Goal: Task Accomplishment & Management: Use online tool/utility

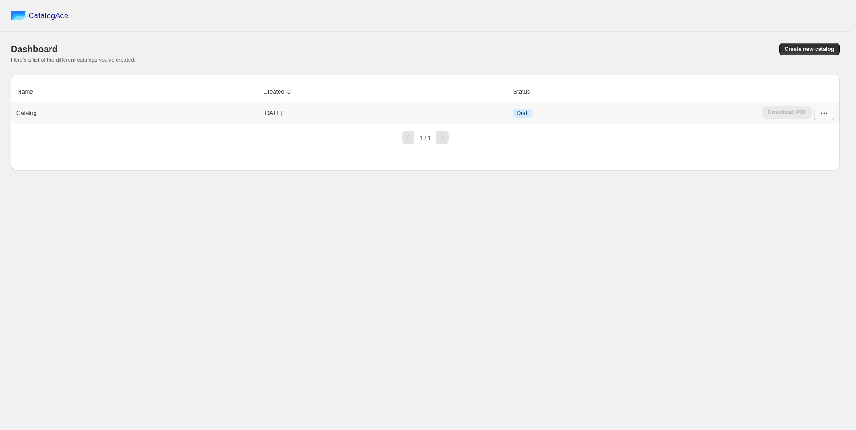
click at [819, 117] on icon "button" at bounding box center [823, 113] width 9 height 9
click at [822, 191] on span "Edit" at bounding box center [823, 195] width 46 height 9
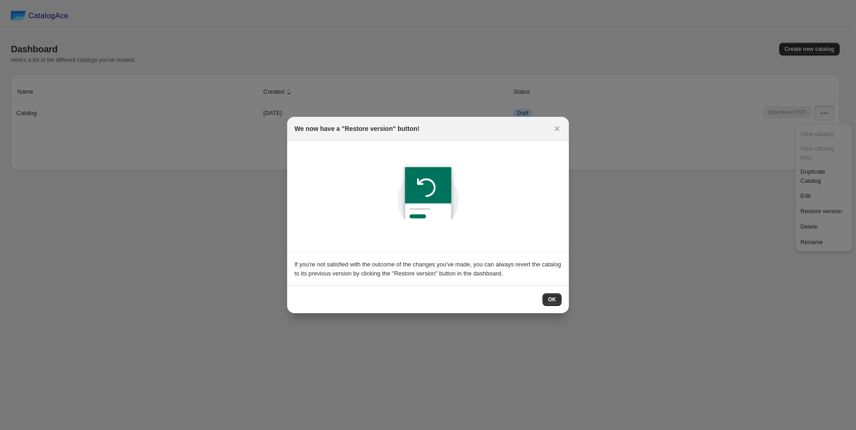
click at [542, 293] on div "OK" at bounding box center [427, 299] width 267 height 13
click at [549, 301] on span "OK" at bounding box center [552, 299] width 8 height 7
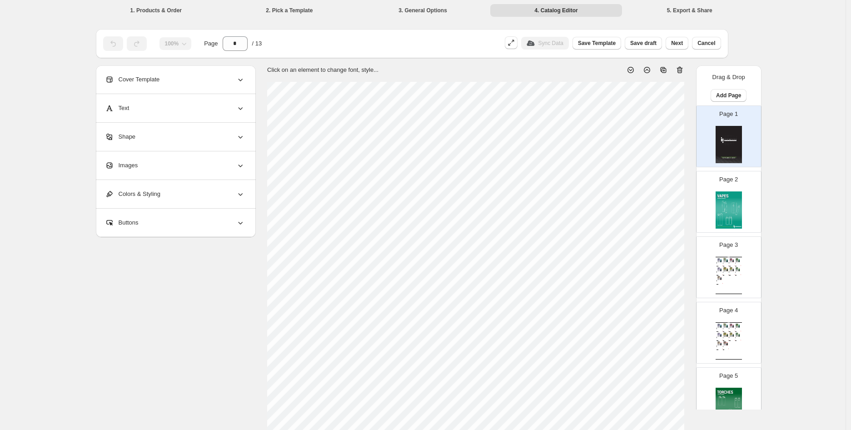
click at [691, 257] on section "Click on an element to change font, style..." at bounding box center [476, 343] width 440 height 556
click at [683, 46] on span "Next" at bounding box center [677, 43] width 12 height 7
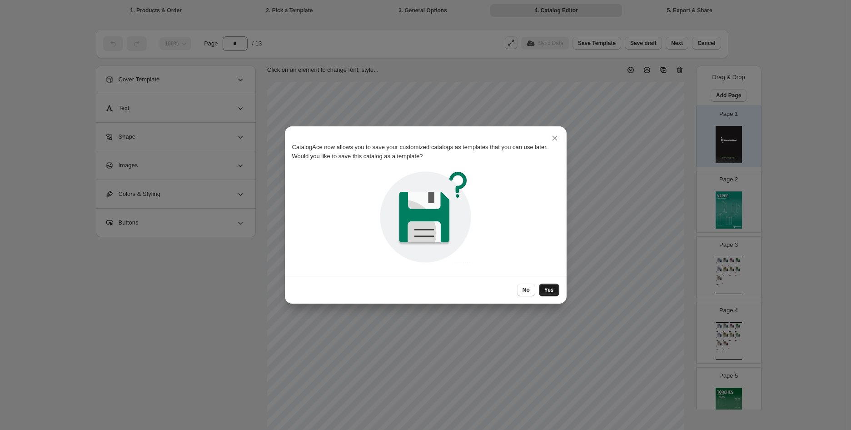
click at [545, 291] on span "Yes" at bounding box center [549, 289] width 10 height 7
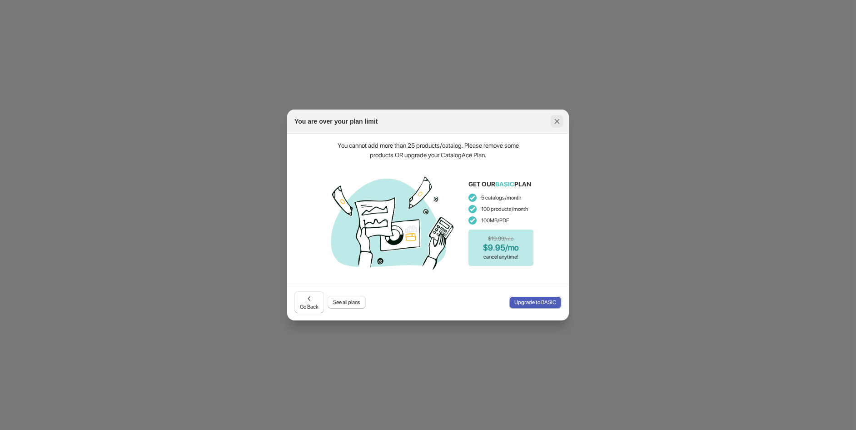
click at [556, 118] on icon ":r1b:" at bounding box center [556, 121] width 9 height 9
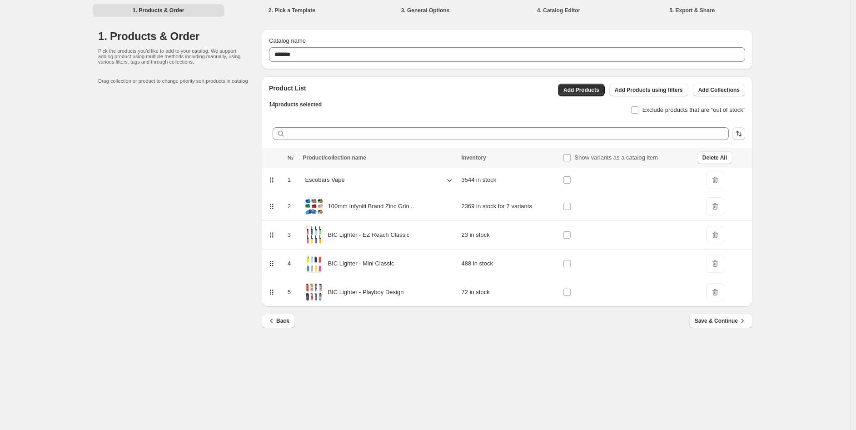
click at [290, 12] on li "2. Pick a Template" at bounding box center [292, 10] width 132 height 13
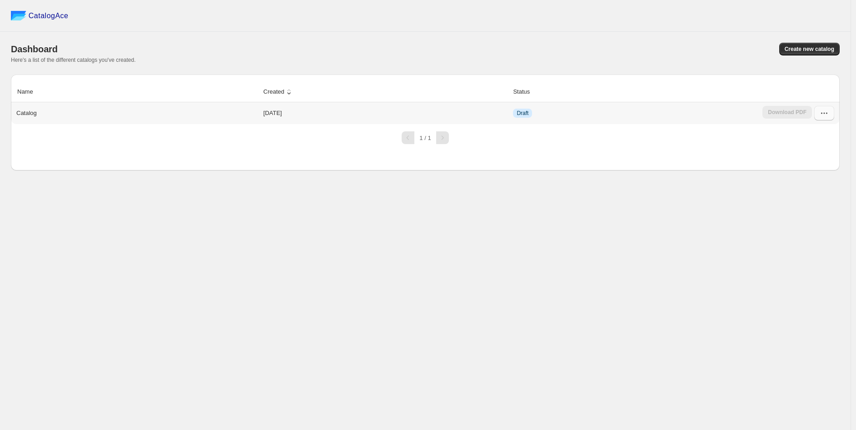
click at [822, 113] on icon "button" at bounding box center [823, 113] width 9 height 9
click at [812, 191] on span "Edit" at bounding box center [823, 195] width 46 height 9
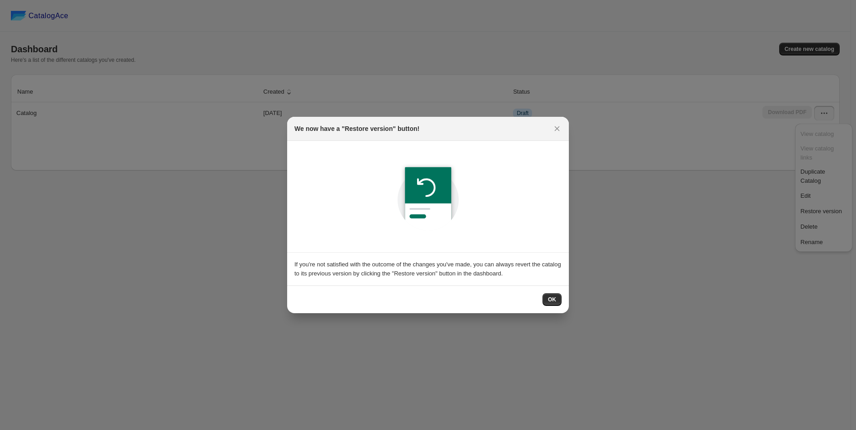
click at [534, 302] on div "OK" at bounding box center [427, 299] width 267 height 13
click at [554, 302] on span "OK" at bounding box center [552, 299] width 8 height 7
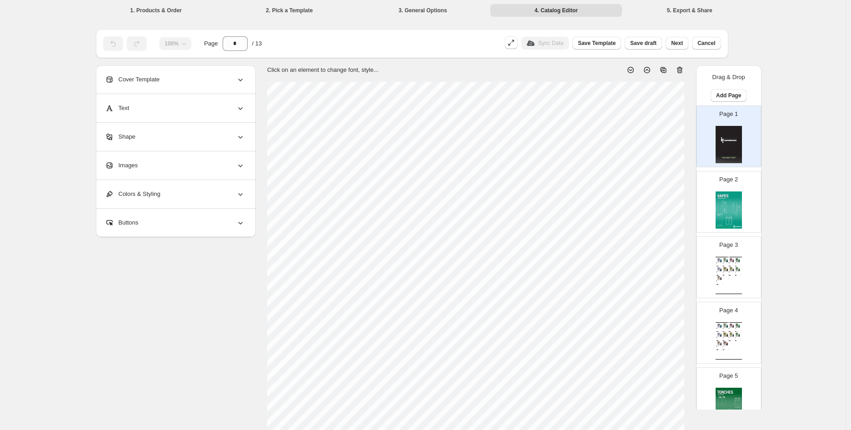
click at [732, 277] on div "Wholesale Product Catalog Esco Bars - Blue Razz - Federal Blue Razz Esco Bars D…" at bounding box center [728, 275] width 26 height 37
type input "*"
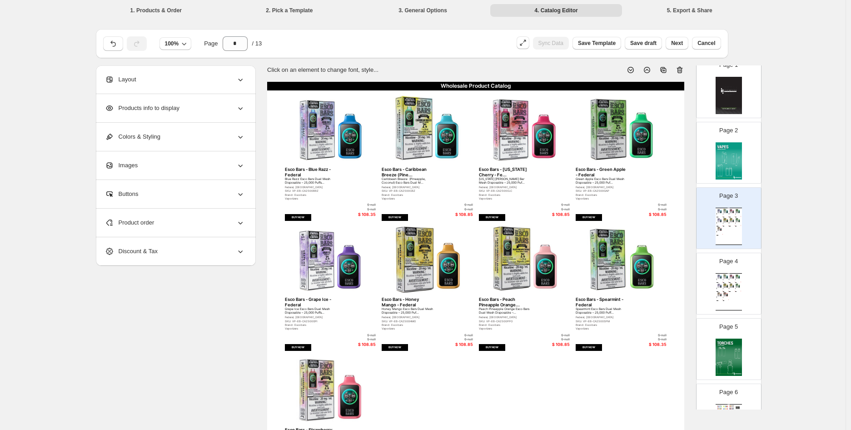
scroll to position [51, 0]
click at [375, 204] on div "$ null" at bounding box center [362, 205] width 26 height 4
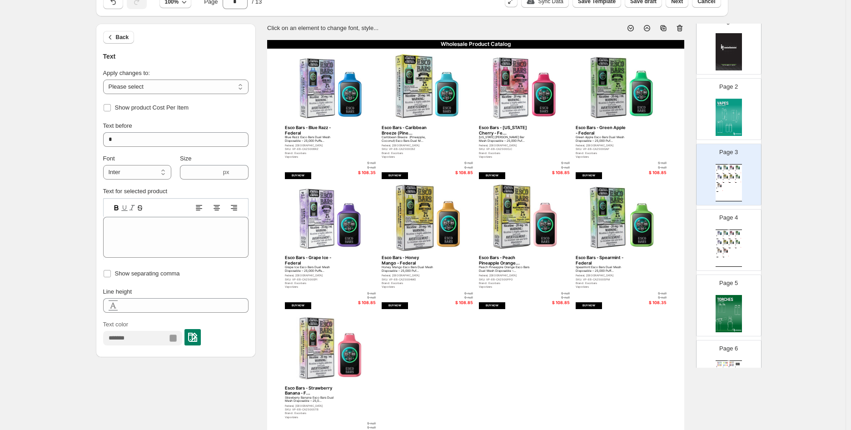
scroll to position [42, 0]
click at [196, 83] on select "**********" at bounding box center [175, 86] width 145 height 15
select select "**********"
click at [105, 79] on select "**********" at bounding box center [175, 86] width 145 height 15
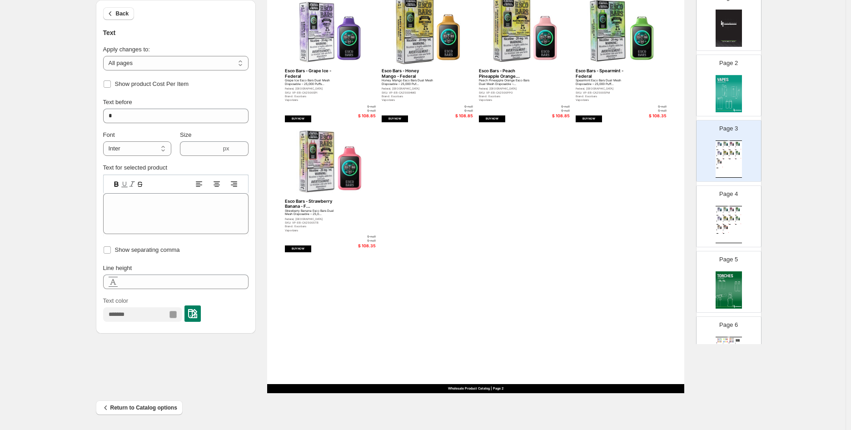
scroll to position [0, 0]
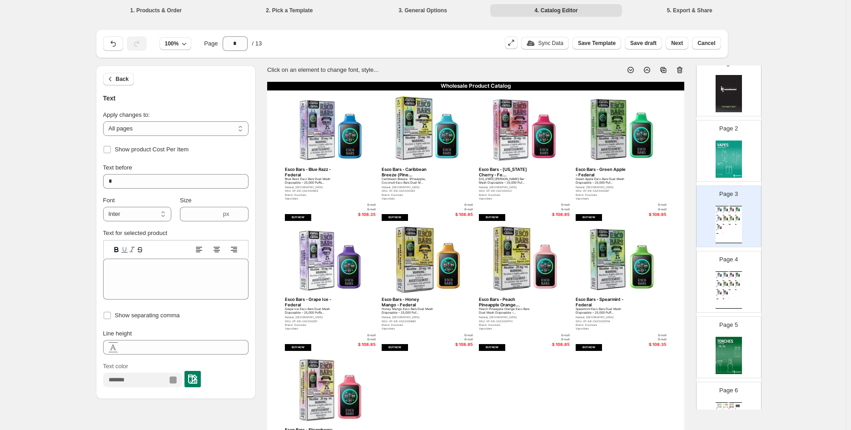
click at [256, 385] on div "**********" at bounding box center [176, 278] width 160 height 239
click at [729, 100] on img at bounding box center [728, 93] width 26 height 37
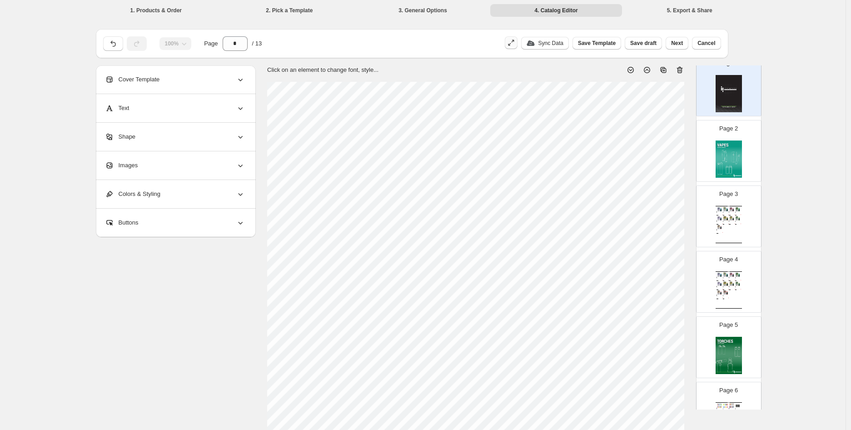
click at [510, 45] on icon "button" at bounding box center [509, 44] width 3 height 3
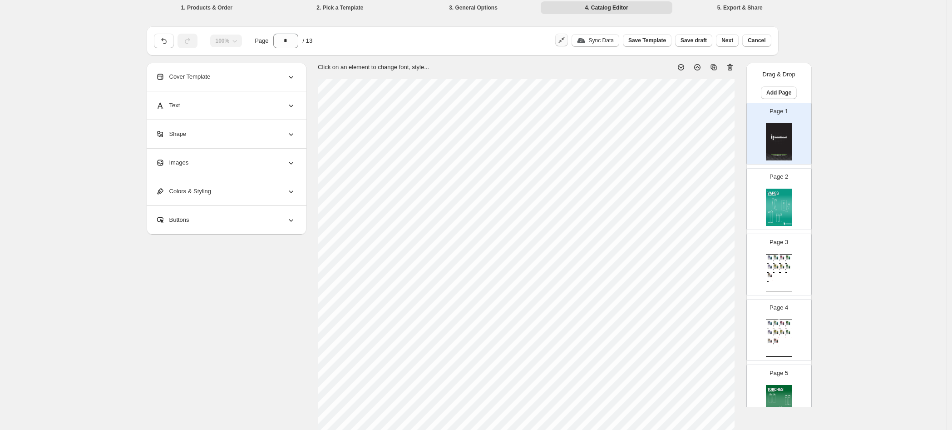
scroll to position [6, 0]
click at [561, 37] on icon "button" at bounding box center [560, 38] width 3 height 3
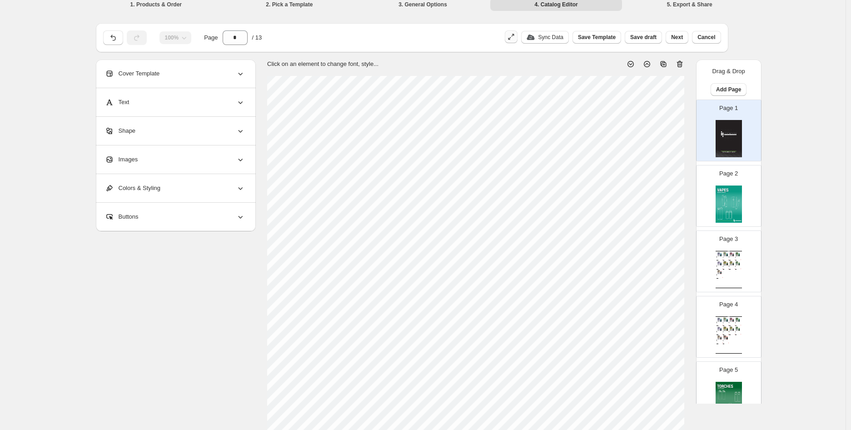
click at [515, 35] on icon "button" at bounding box center [510, 36] width 9 height 9
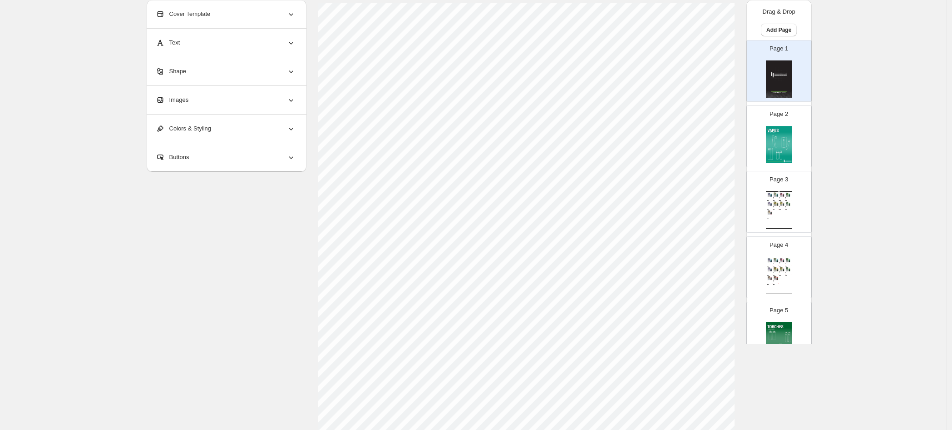
scroll to position [71, 0]
click at [773, 146] on img at bounding box center [779, 144] width 26 height 37
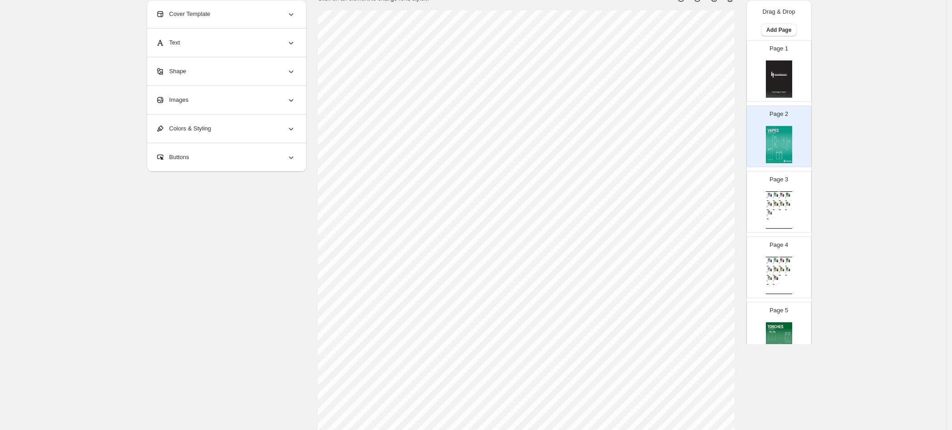
click at [783, 200] on div "$ 108.85" at bounding box center [784, 200] width 2 height 0
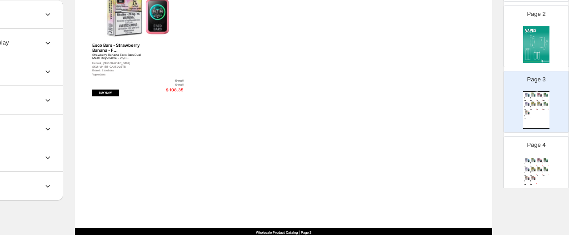
scroll to position [114, 0]
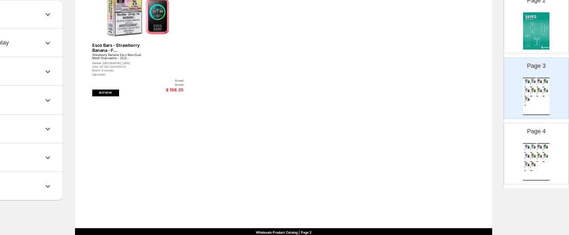
click at [547, 161] on div "Page 4 Wholesale Product Catalog Esco Bars - Blue Razz - Federal Blue Razz Esco…" at bounding box center [532, 149] width 57 height 61
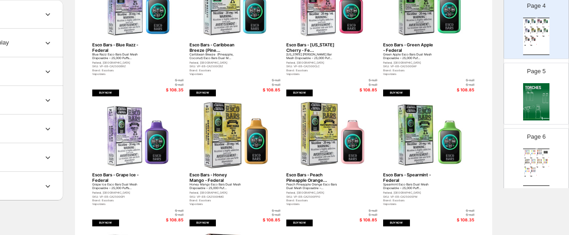
scroll to position [239, 0]
click at [536, 114] on img at bounding box center [536, 101] width 26 height 37
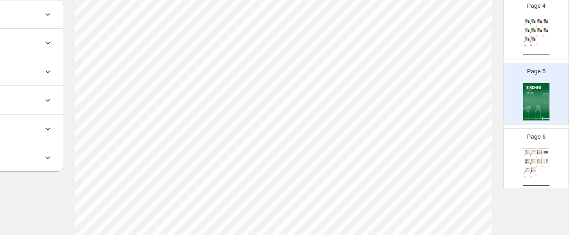
scroll to position [124, 74]
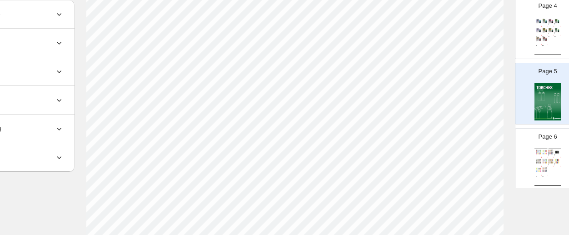
click at [548, 158] on img at bounding box center [551, 160] width 6 height 5
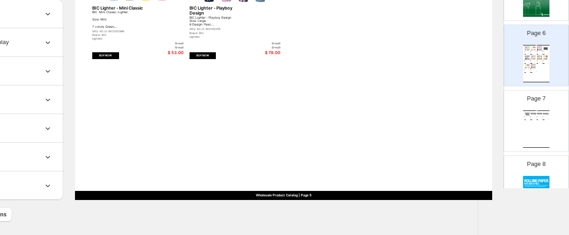
scroll to position [396, 0]
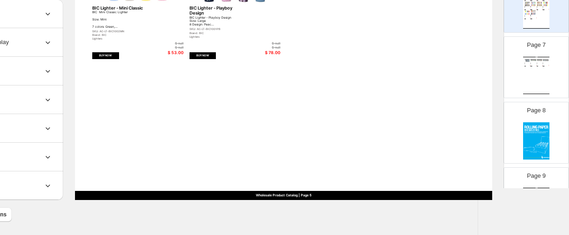
click at [547, 68] on div "Page 7 Wholesale Product Catalog 3 Flame Torch Lighters - Skulls Torch Lighters…" at bounding box center [532, 63] width 57 height 61
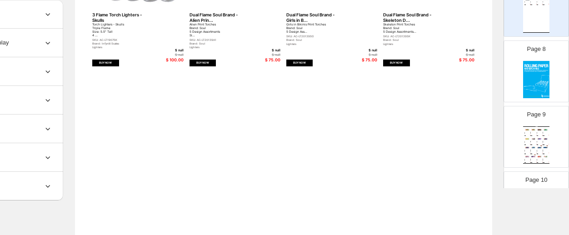
scroll to position [458, 0]
click at [526, 136] on img at bounding box center [527, 138] width 6 height 5
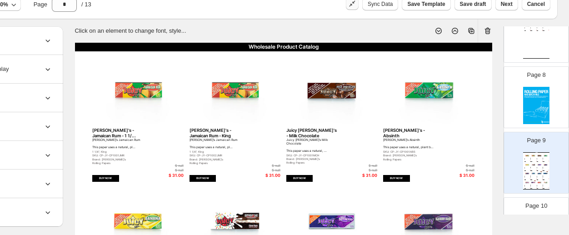
scroll to position [39, 86]
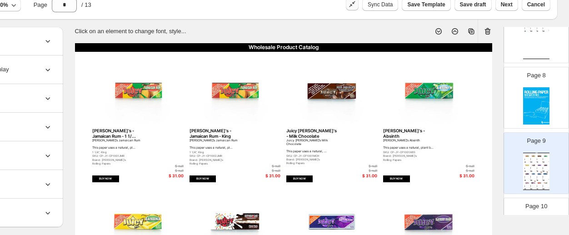
click at [533, 103] on img at bounding box center [536, 105] width 26 height 37
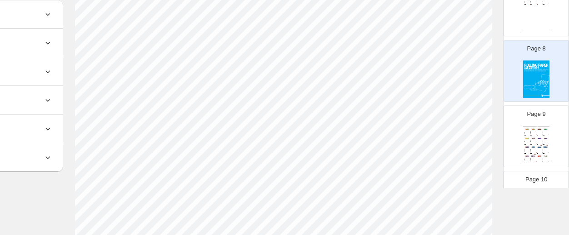
scroll to position [341, 86]
click at [538, 145] on img at bounding box center [539, 146] width 6 height 5
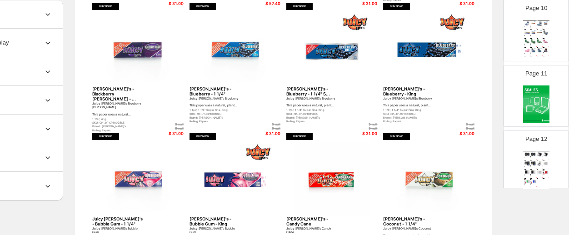
scroll to position [632, 0]
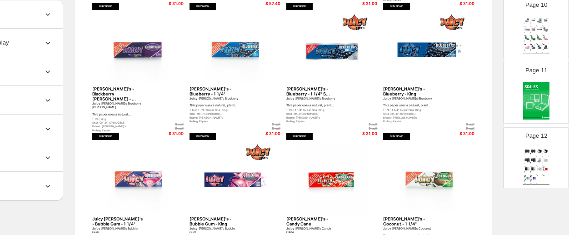
click at [533, 163] on div "Bolt Digital Pocket Scale, 500g x ... Bolt Digital Pocket Scale, 500g x 0.1g Th…" at bounding box center [533, 164] width 6 height 2
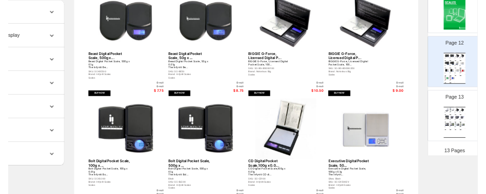
scroll to position [0, 80]
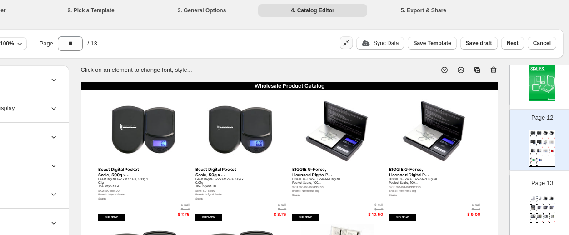
click at [440, 60] on div at bounding box center [464, 66] width 65 height 16
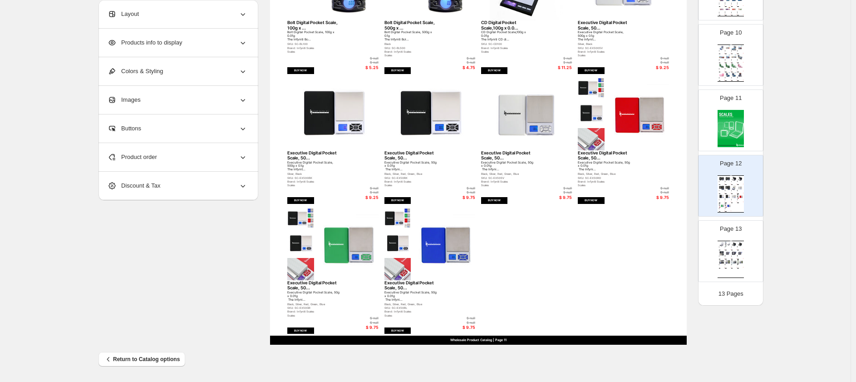
scroll to position [0, 0]
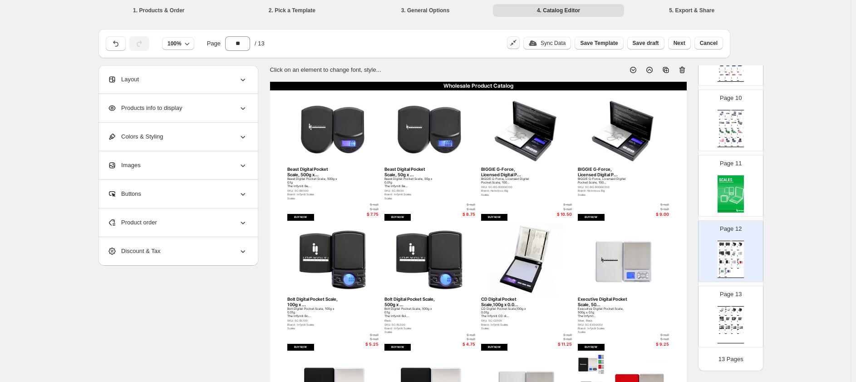
click at [713, 200] on div "Page 11" at bounding box center [727, 182] width 57 height 61
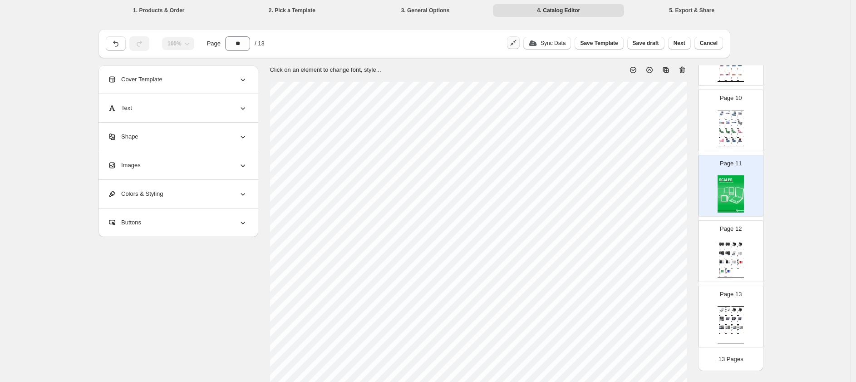
scroll to position [44, 0]
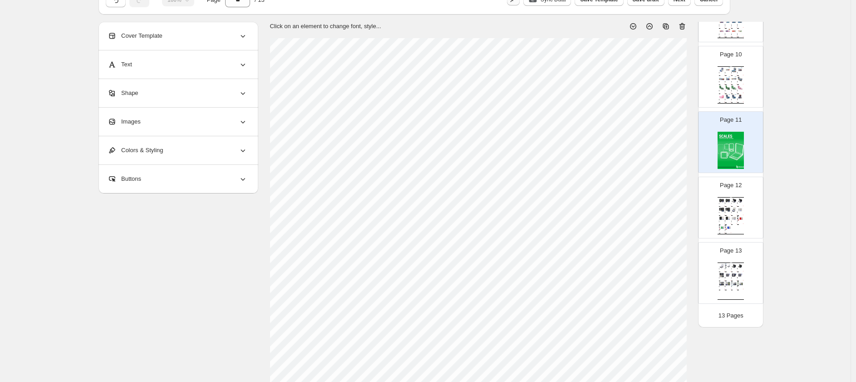
click at [727, 212] on div "Bolt Digital Pocket Scale, 500g x ..." at bounding box center [726, 212] width 3 height 0
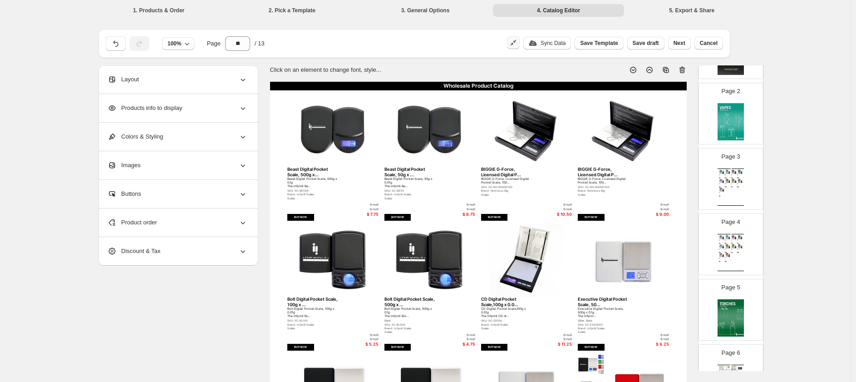
scroll to position [88, 0]
click at [727, 187] on div "Wholesale Product Catalog Esco Bars - Blue Razz - Federal Blue Razz Esco Bars D…" at bounding box center [731, 187] width 26 height 37
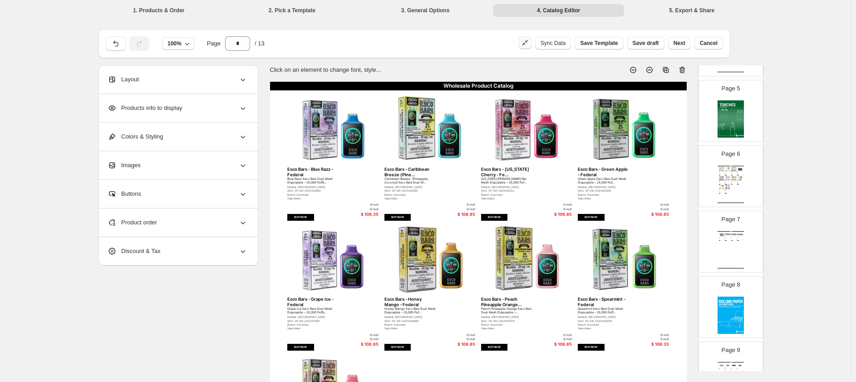
scroll to position [287, 0]
click at [727, 187] on img at bounding box center [728, 186] width 6 height 5
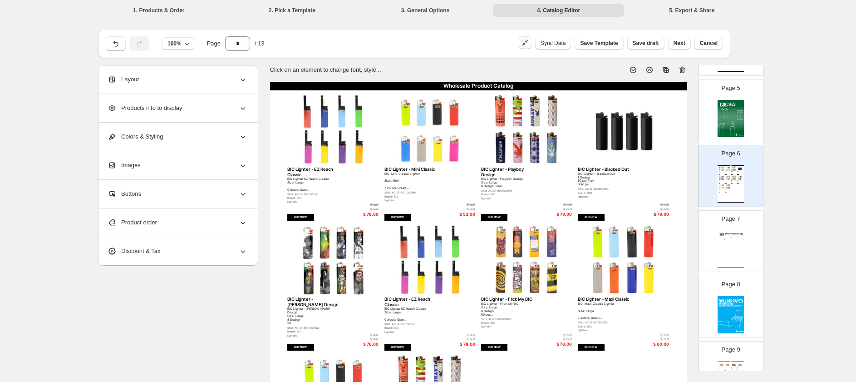
click at [727, 231] on div "Wholesale Product Catalog" at bounding box center [731, 231] width 26 height 0
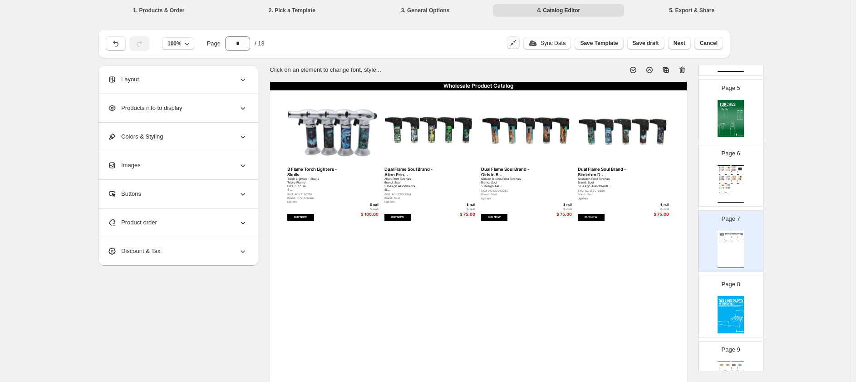
click at [740, 178] on img at bounding box center [740, 177] width 6 height 5
type input "*"
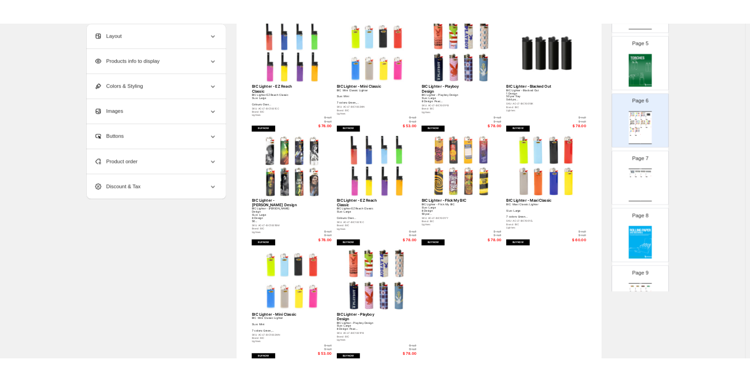
scroll to position [0, 0]
